Goal: Task Accomplishment & Management: Use online tool/utility

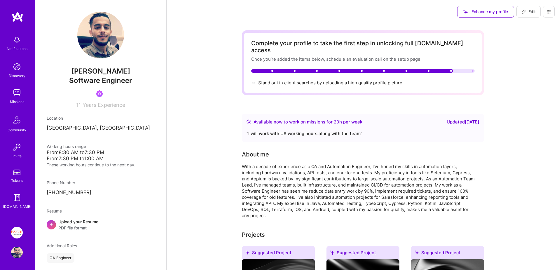
click at [14, 172] on img at bounding box center [16, 173] width 7 height 6
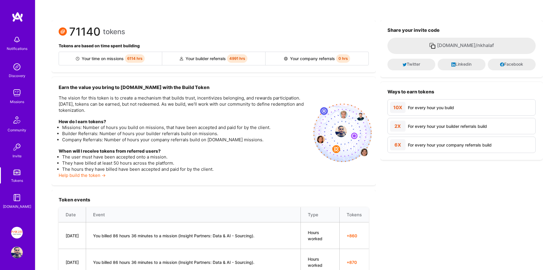
scroll to position [29, 0]
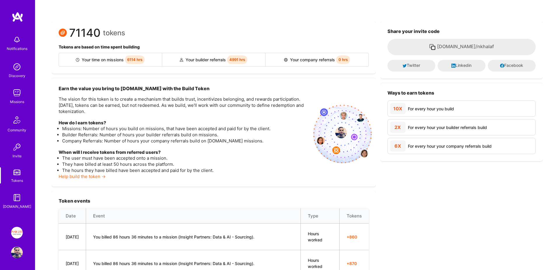
click at [18, 255] on img at bounding box center [17, 253] width 12 height 12
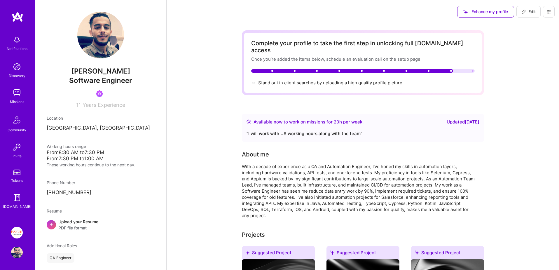
click at [18, 172] on img at bounding box center [16, 173] width 7 height 6
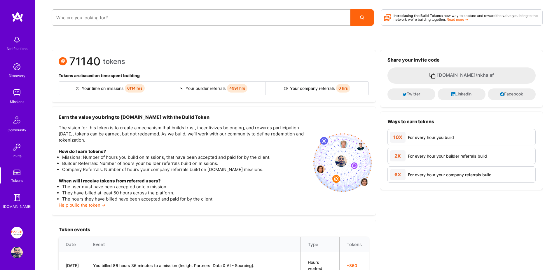
click at [231, 87] on span "4991 hrs" at bounding box center [237, 88] width 20 height 8
copy span "4991"
click at [15, 252] on img at bounding box center [17, 253] width 12 height 12
